Goal: Information Seeking & Learning: Learn about a topic

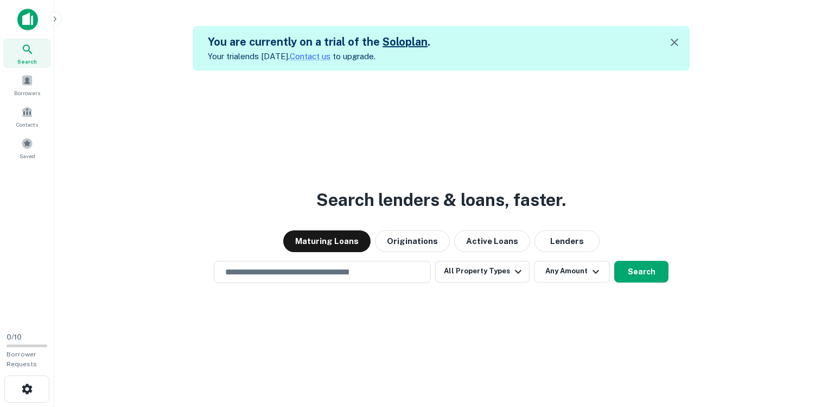
scroll to position [17, 0]
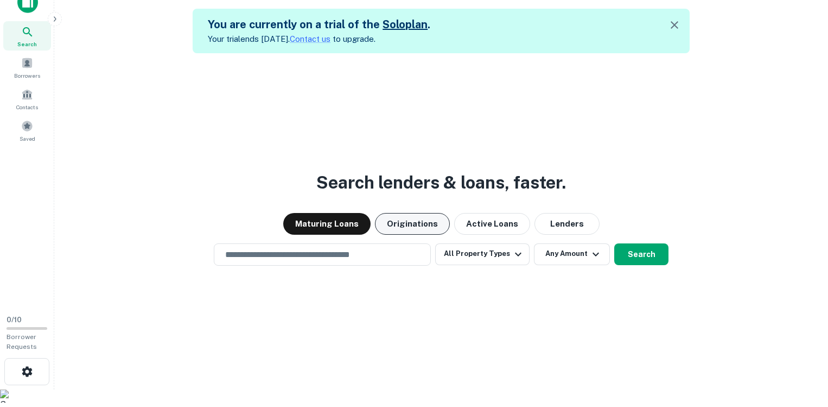
click at [416, 220] on button "Originations" at bounding box center [412, 224] width 75 height 22
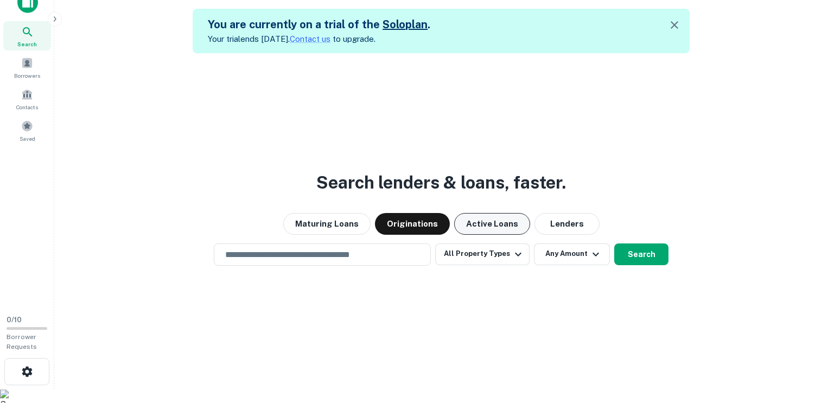
click at [510, 224] on button "Active Loans" at bounding box center [492, 224] width 76 height 22
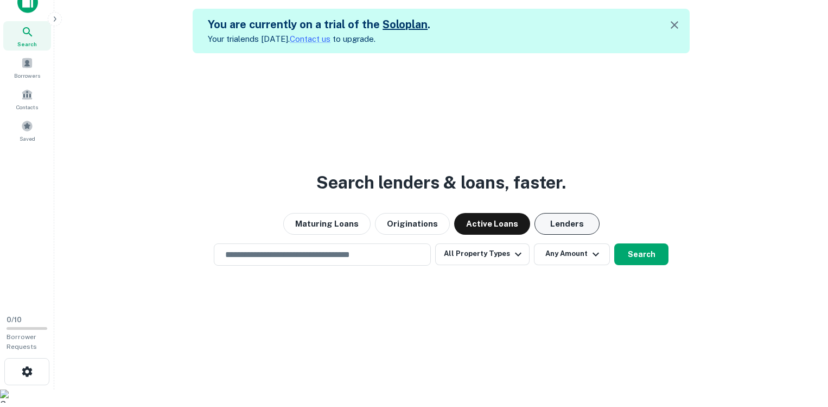
click at [570, 226] on button "Lenders" at bounding box center [567, 224] width 65 height 22
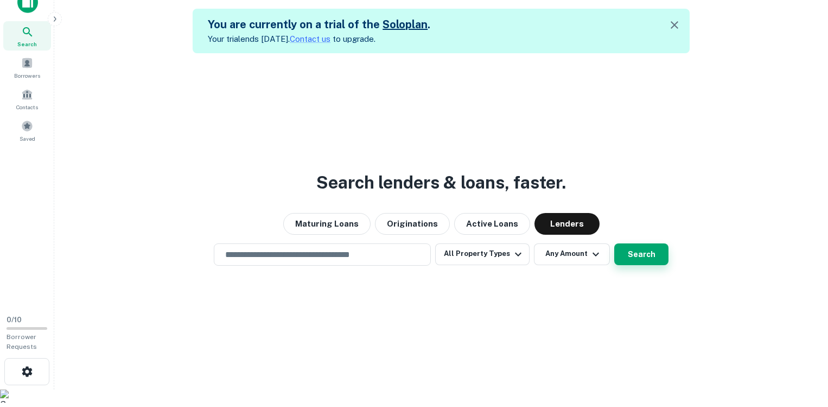
click at [648, 250] on button "Search" at bounding box center [641, 254] width 54 height 22
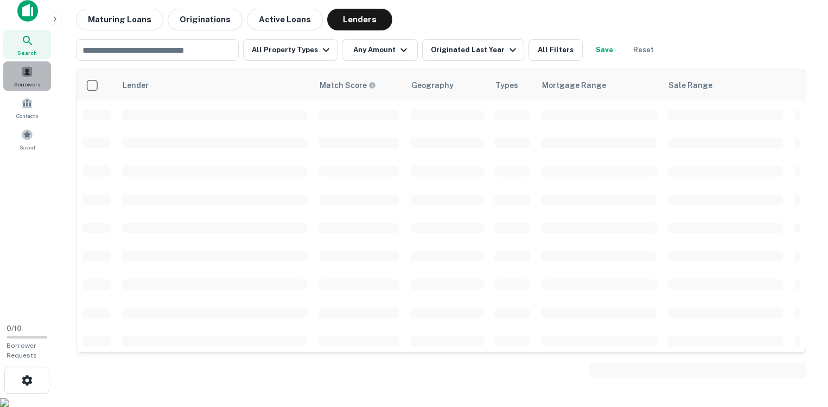
click at [29, 77] on div "Borrowers" at bounding box center [27, 75] width 48 height 29
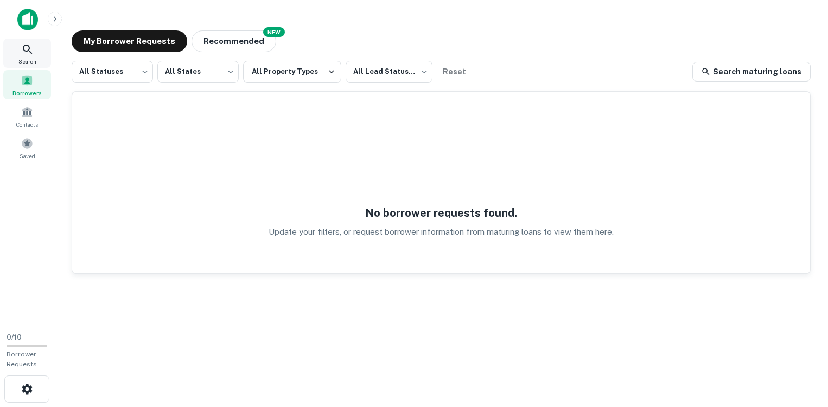
click at [28, 57] on span "Search" at bounding box center [27, 61] width 18 height 9
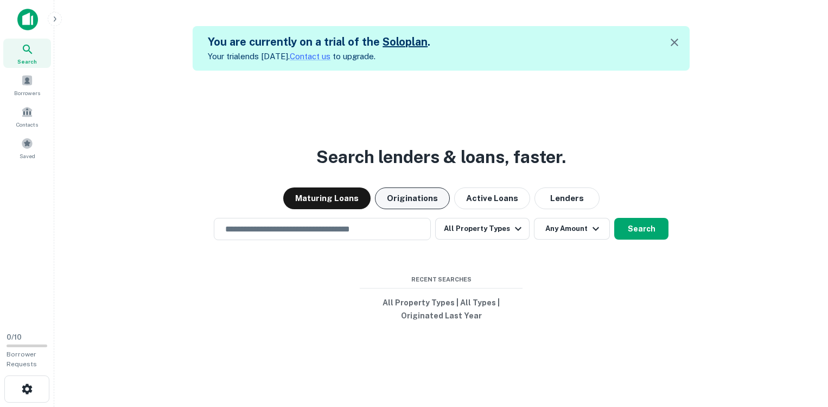
click at [410, 200] on button "Originations" at bounding box center [412, 198] width 75 height 22
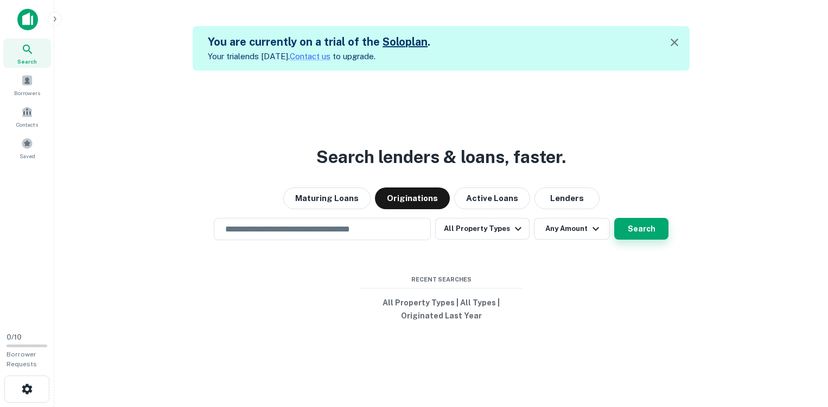
click at [644, 233] on button "Search" at bounding box center [641, 229] width 54 height 22
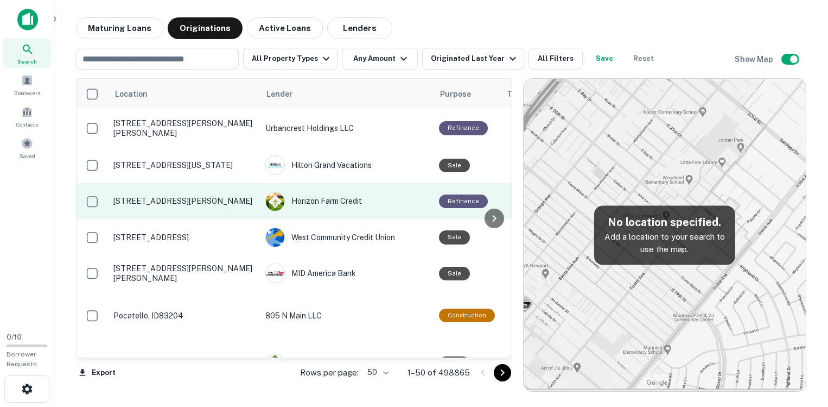
click at [233, 200] on p "486 Maple Shade Rd Kirkwood, PA17536" at bounding box center [183, 201] width 141 height 10
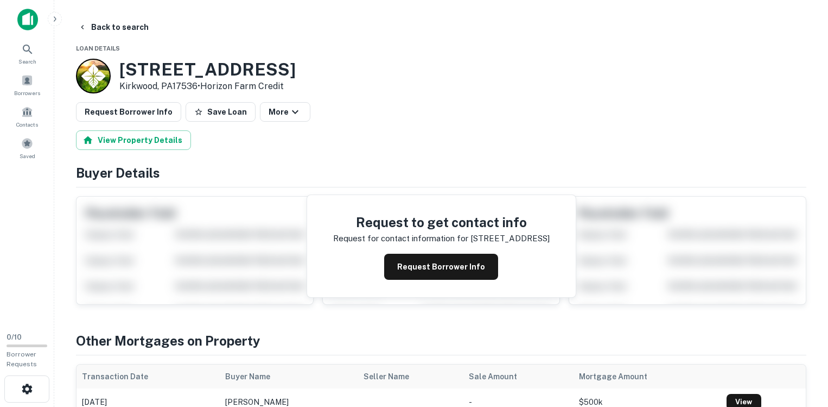
click at [23, 11] on img at bounding box center [27, 20] width 21 height 22
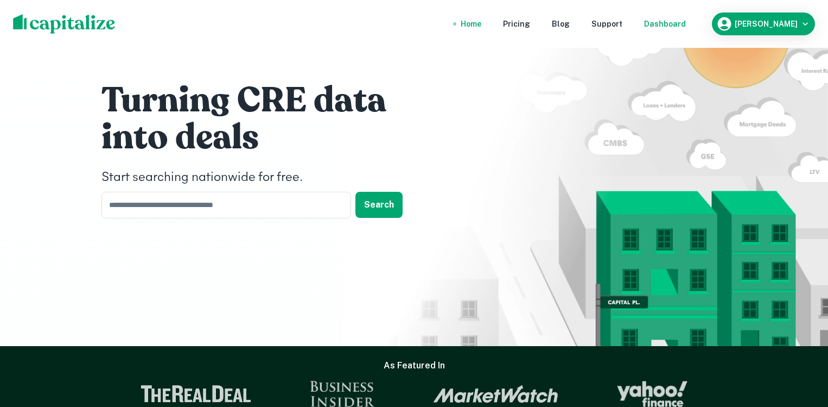
click at [682, 24] on div "Dashboard" at bounding box center [665, 24] width 42 height 12
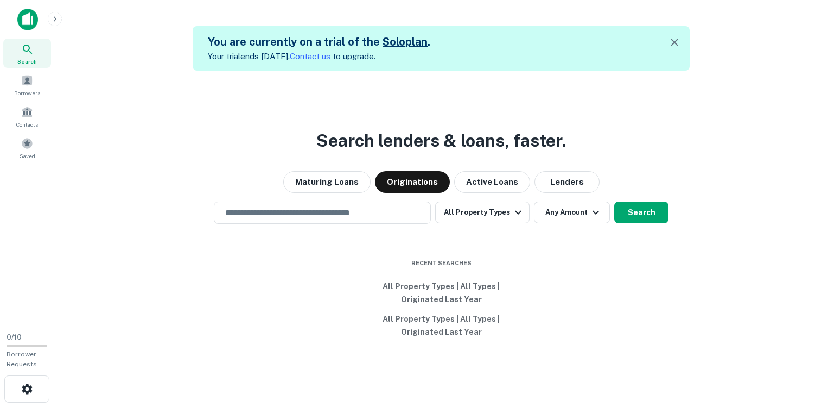
click at [22, 15] on img at bounding box center [27, 20] width 21 height 22
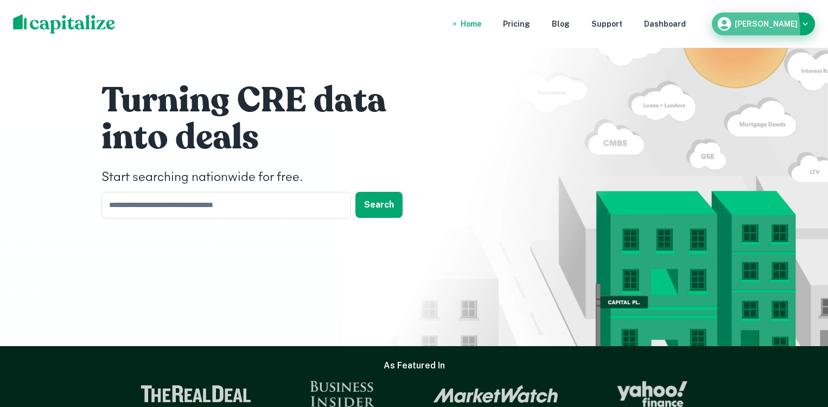
click at [762, 28] on div "David Giunta" at bounding box center [763, 24] width 94 height 16
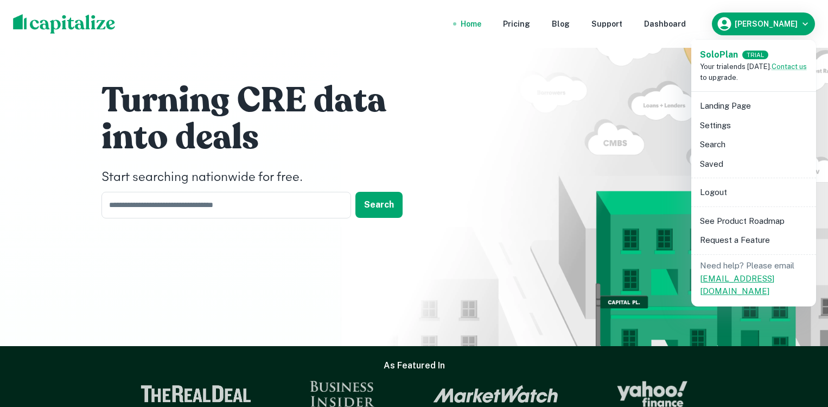
click at [733, 279] on link "help@capitalize.io" at bounding box center [737, 285] width 74 height 22
click at [794, 69] on link "Contact us" at bounding box center [789, 66] width 35 height 8
click at [421, 77] on div at bounding box center [414, 203] width 828 height 407
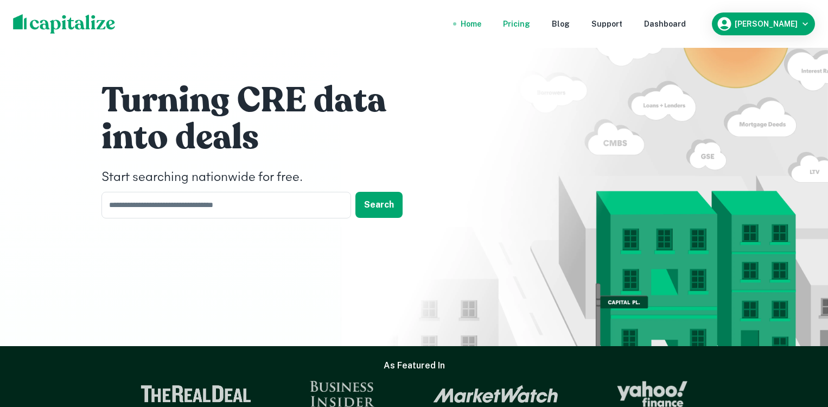
click at [530, 27] on div "Pricing" at bounding box center [516, 24] width 27 height 12
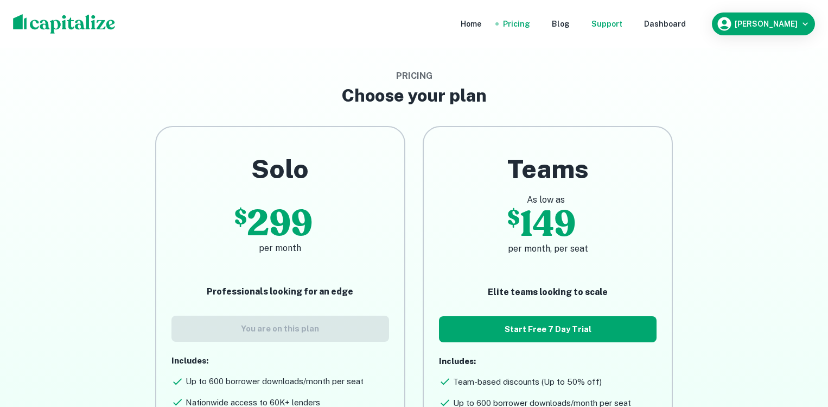
click at [623, 26] on div "Support" at bounding box center [607, 24] width 31 height 12
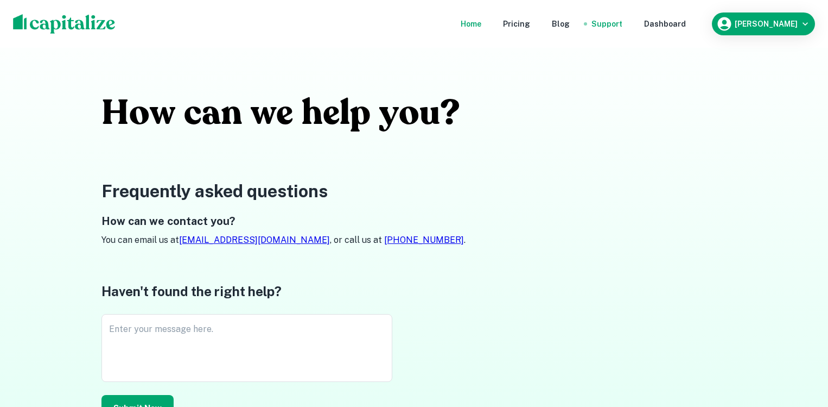
click at [481, 24] on div "Home" at bounding box center [471, 24] width 21 height 12
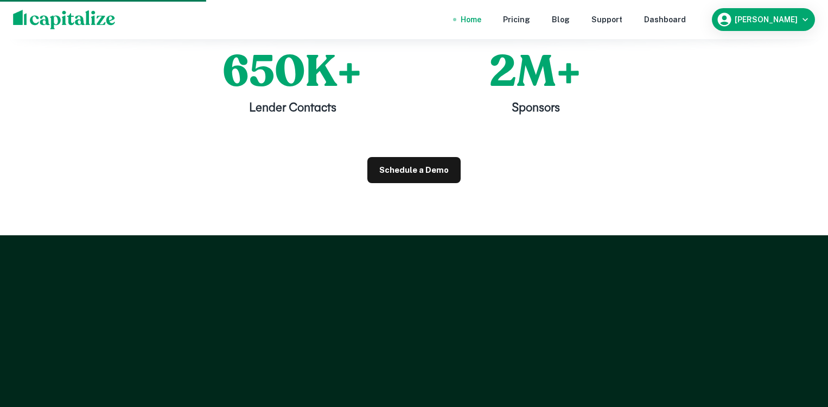
scroll to position [1110, 0]
click at [437, 170] on link "Schedule a Demo" at bounding box center [413, 169] width 93 height 26
